Goal: Transaction & Acquisition: Purchase product/service

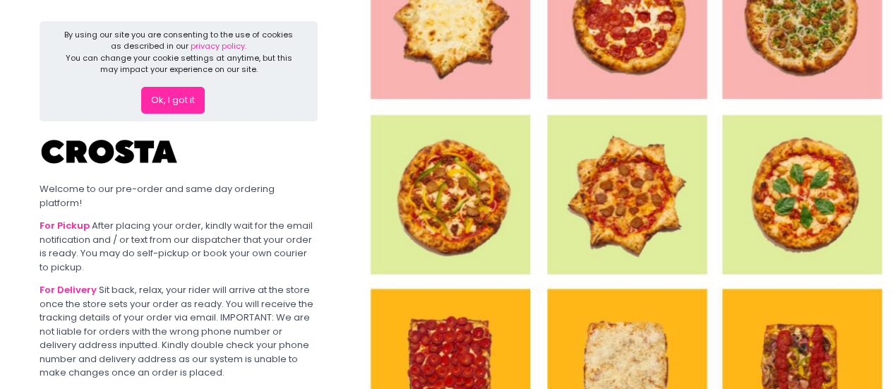
scroll to position [224, 0]
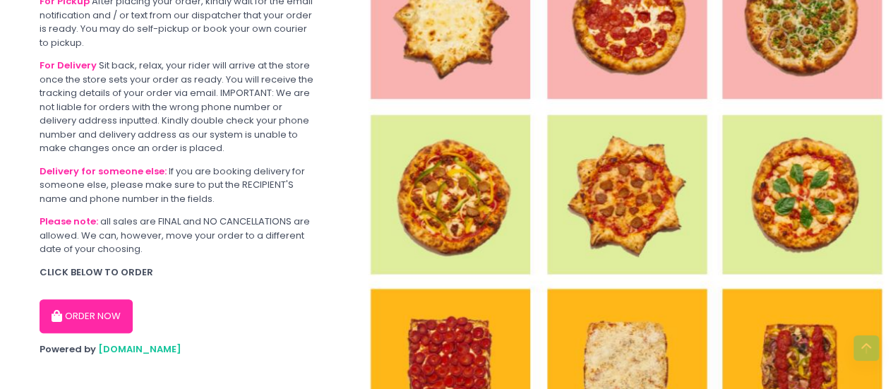
click at [95, 299] on button "ORDER NOW" at bounding box center [86, 316] width 93 height 34
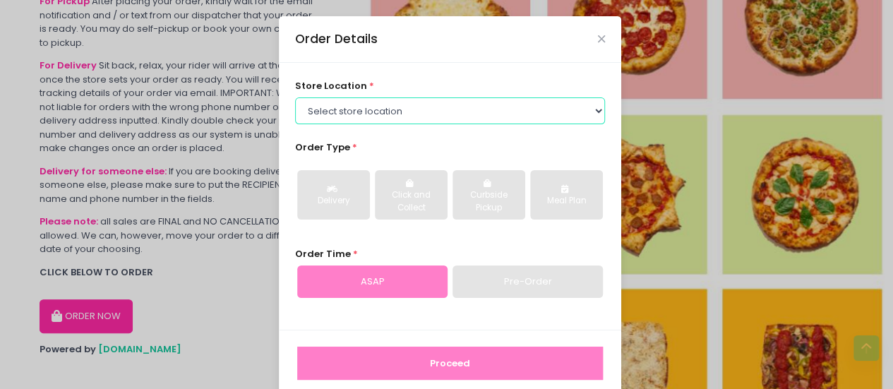
click at [356, 112] on select "Select store location [PERSON_NAME] Pizza - [PERSON_NAME] Pizza - [GEOGRAPHIC_D…" at bounding box center [450, 110] width 311 height 27
select select "5fabb2e53664a8677beaeb89"
click at [295, 97] on select "Select store location [PERSON_NAME] Pizza - [PERSON_NAME] Pizza - [GEOGRAPHIC_D…" at bounding box center [450, 110] width 311 height 27
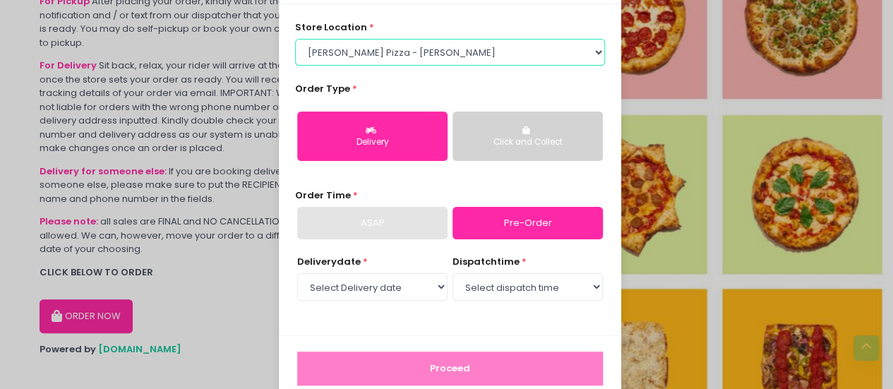
scroll to position [86, 0]
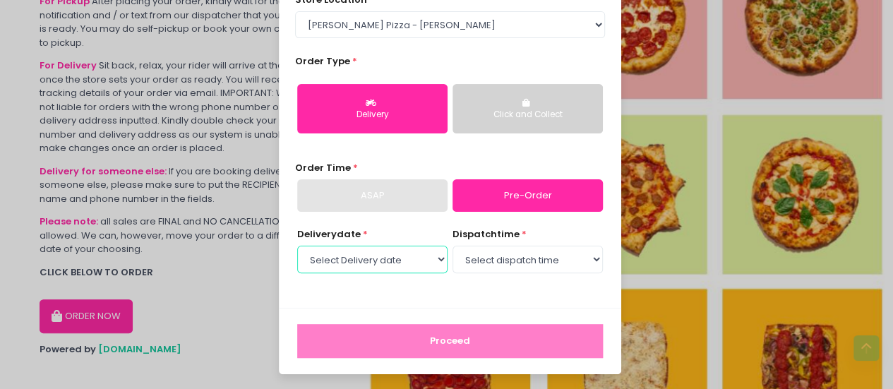
click at [431, 256] on select "Select Delivery date [DATE] [DATE] [DATE] [DATE] [DATE] [DATE]" at bounding box center [372, 259] width 150 height 27
select select "[DATE]"
click at [297, 246] on select "Select Delivery date [DATE] [DATE] [DATE] [DATE] [DATE] [DATE]" at bounding box center [372, 259] width 150 height 27
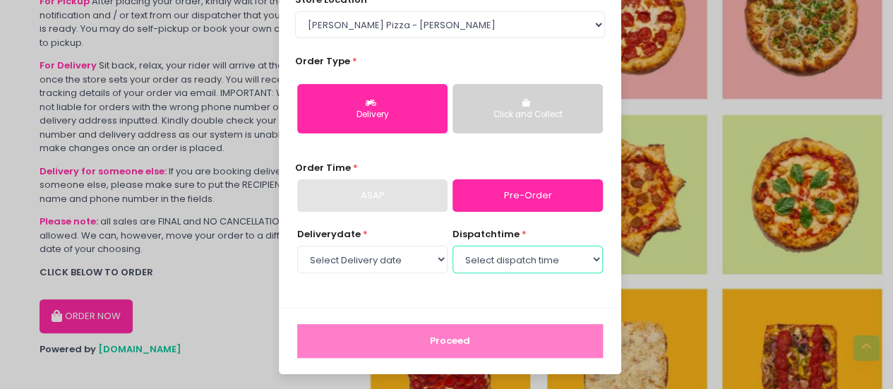
click at [493, 265] on select "Select dispatch time 12:00 PM - 12:30 PM 12:30 PM - 01:00 PM 01:00 PM - 01:30 P…" at bounding box center [527, 259] width 150 height 27
select select "12:00"
click at [452, 246] on select "Select dispatch time 12:00 PM - 12:30 PM 12:30 PM - 01:00 PM 01:00 PM - 01:30 P…" at bounding box center [527, 259] width 150 height 27
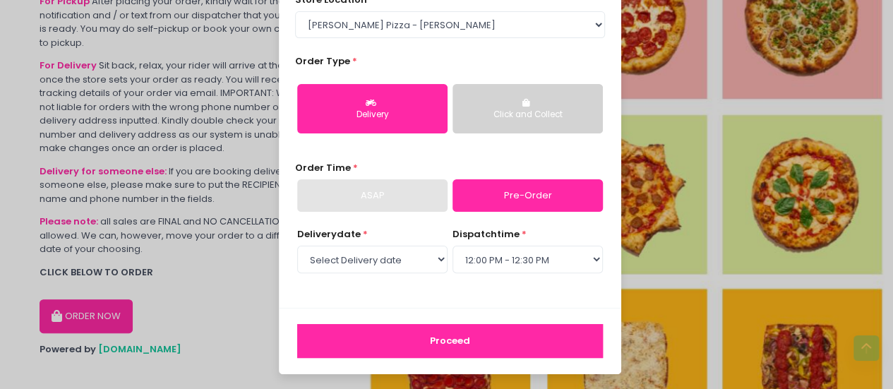
click at [416, 344] on button "Proceed" at bounding box center [450, 341] width 306 height 34
